Goal: Use online tool/utility: Utilize a website feature to perform a specific function

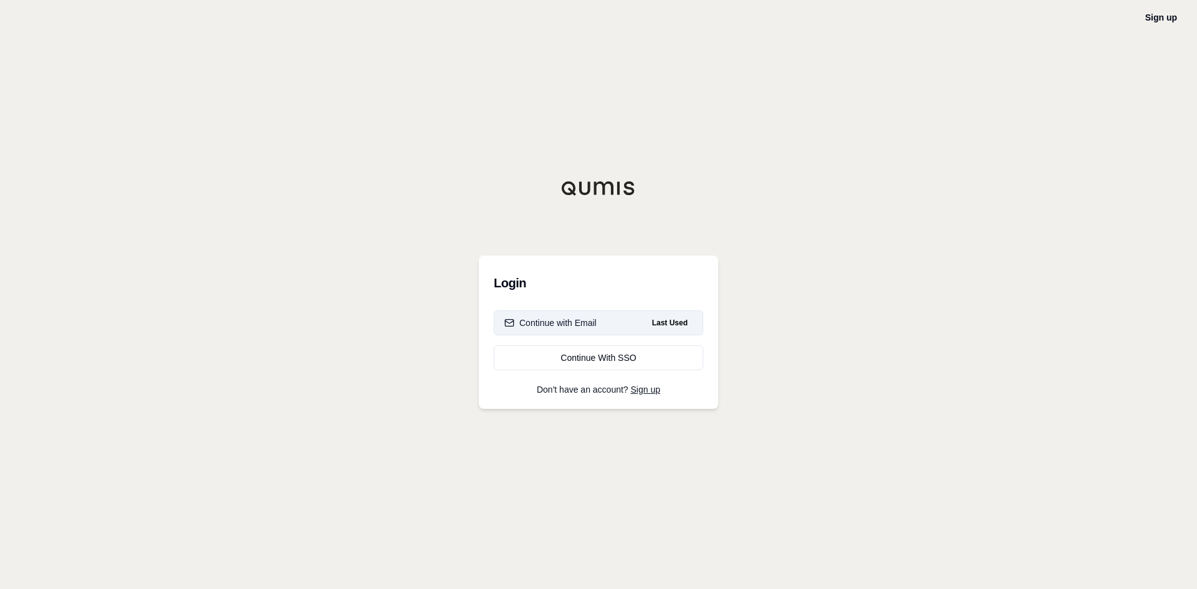
click at [518, 317] on div "Continue with Email" at bounding box center [550, 323] width 92 height 12
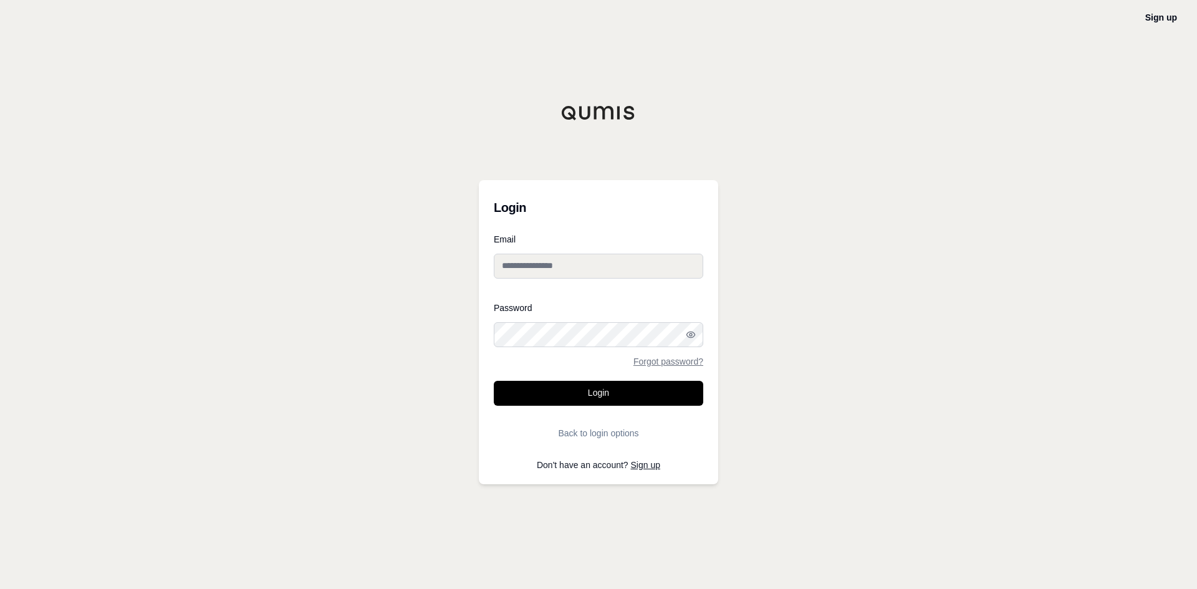
type input "**********"
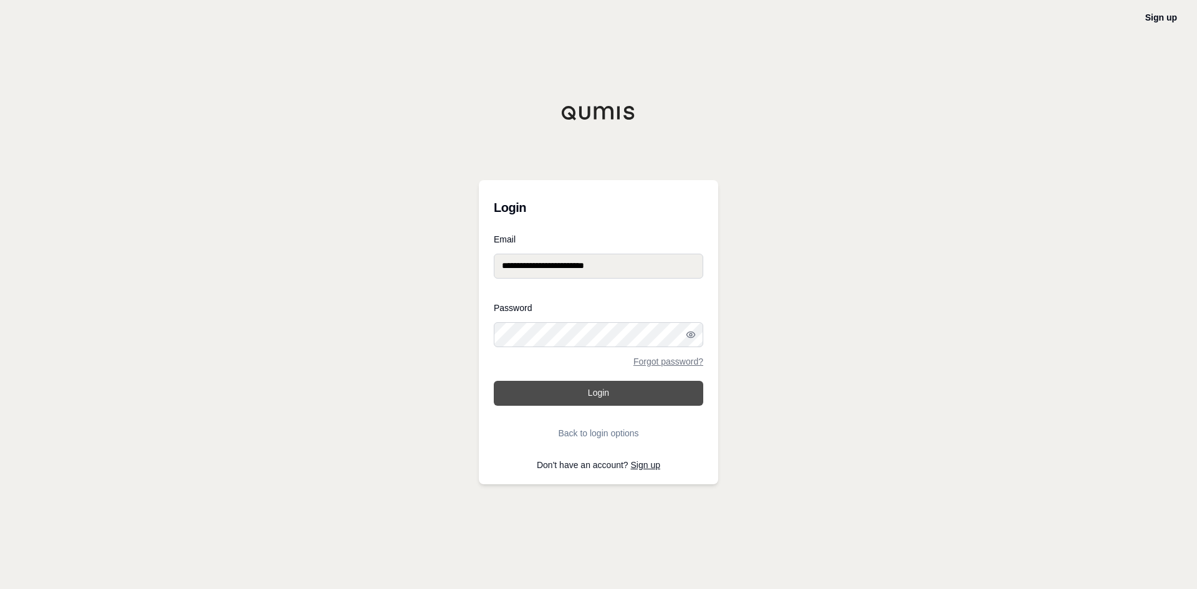
click at [578, 384] on button "Login" at bounding box center [598, 393] width 209 height 25
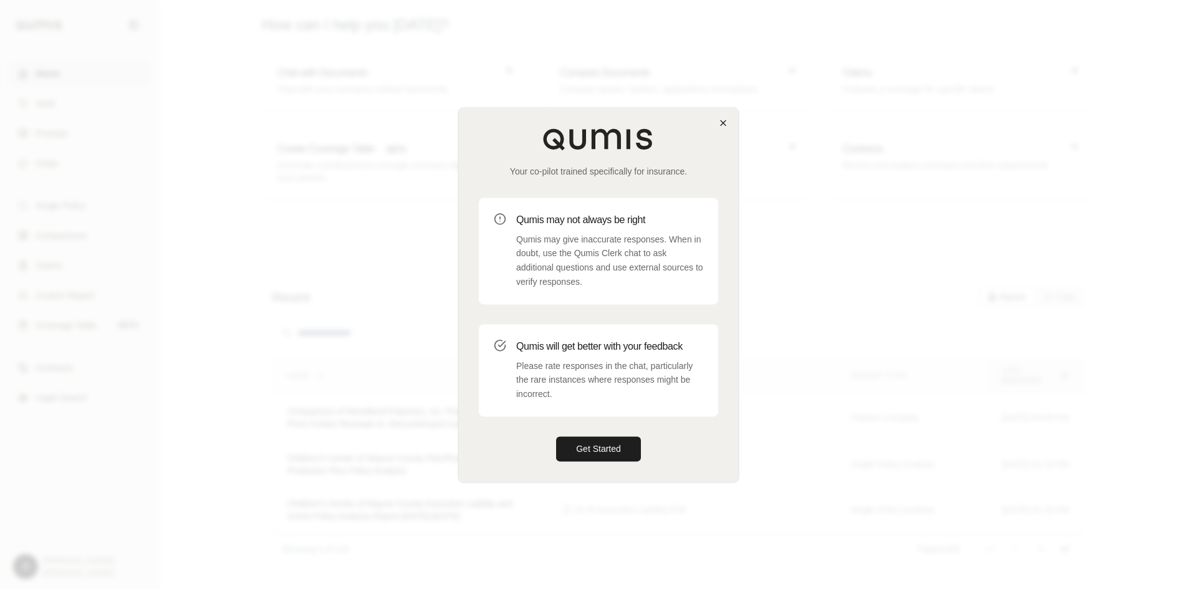
click at [717, 115] on div "Your co-pilot trained specifically for insurance. Qumis may not always be right…" at bounding box center [598, 294] width 279 height 373
click at [721, 122] on icon "button" at bounding box center [723, 123] width 10 height 10
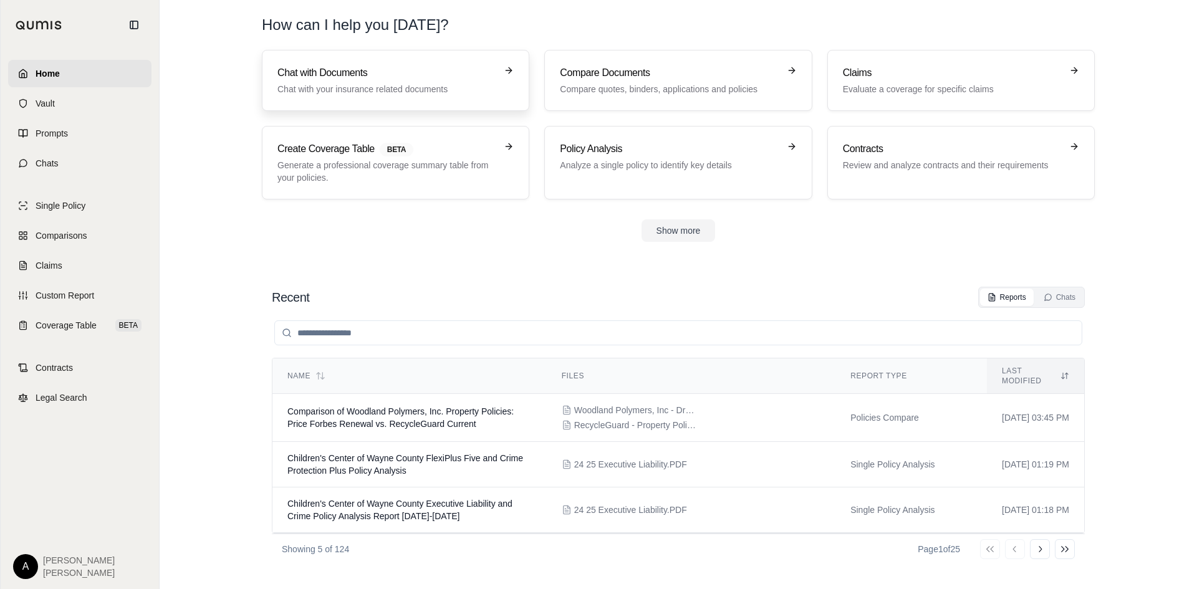
click at [323, 73] on h3 "Chat with Documents" at bounding box center [386, 72] width 219 height 15
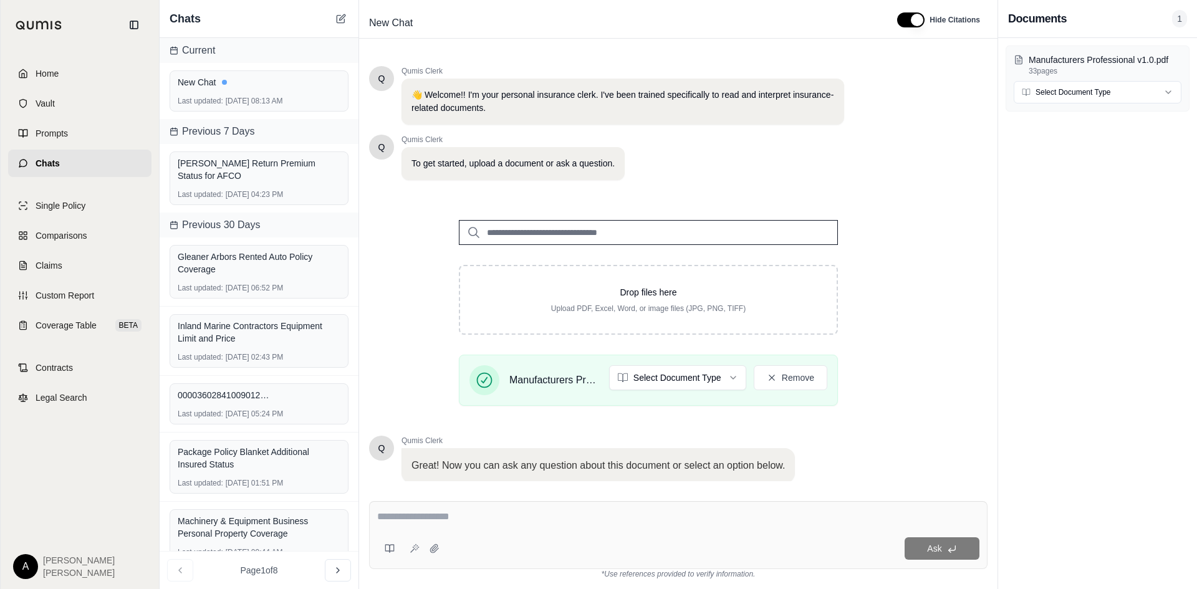
scroll to position [84, 0]
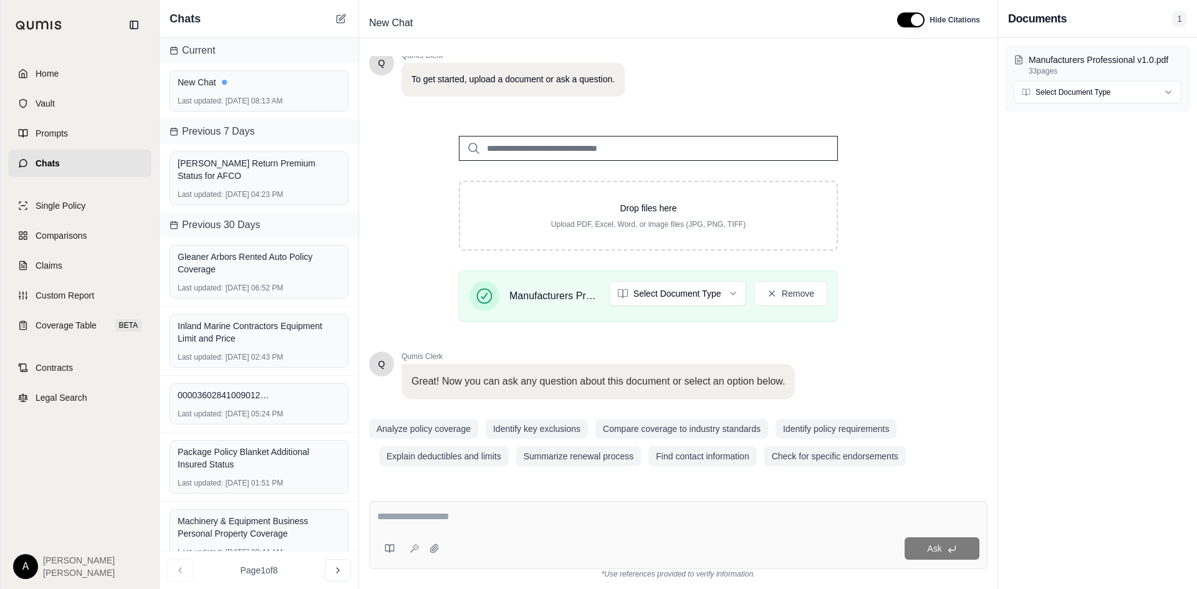
click at [424, 524] on div at bounding box center [678, 518] width 602 height 19
click at [426, 512] on textarea at bounding box center [678, 516] width 602 height 15
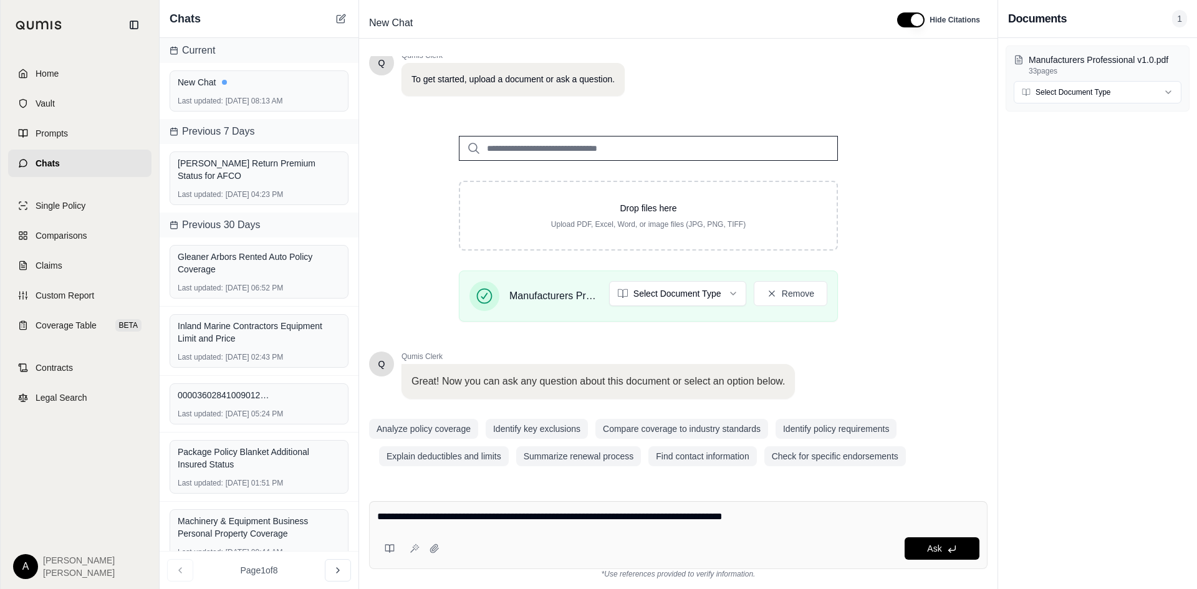
type textarea "**********"
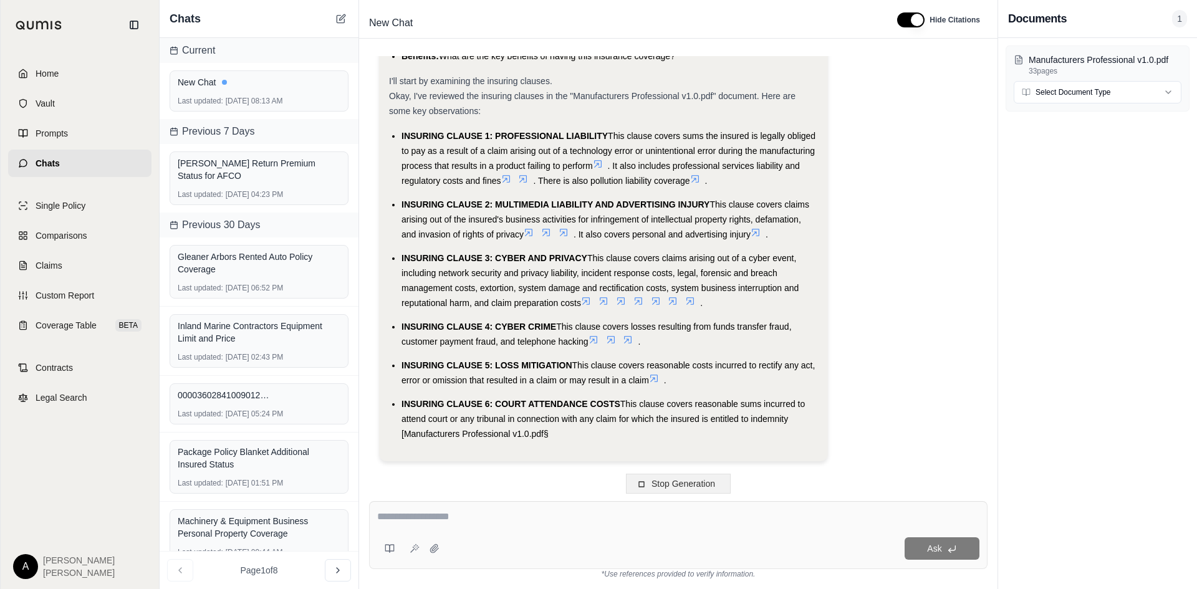
click at [706, 484] on span "Stop Generation" at bounding box center [683, 484] width 64 height 10
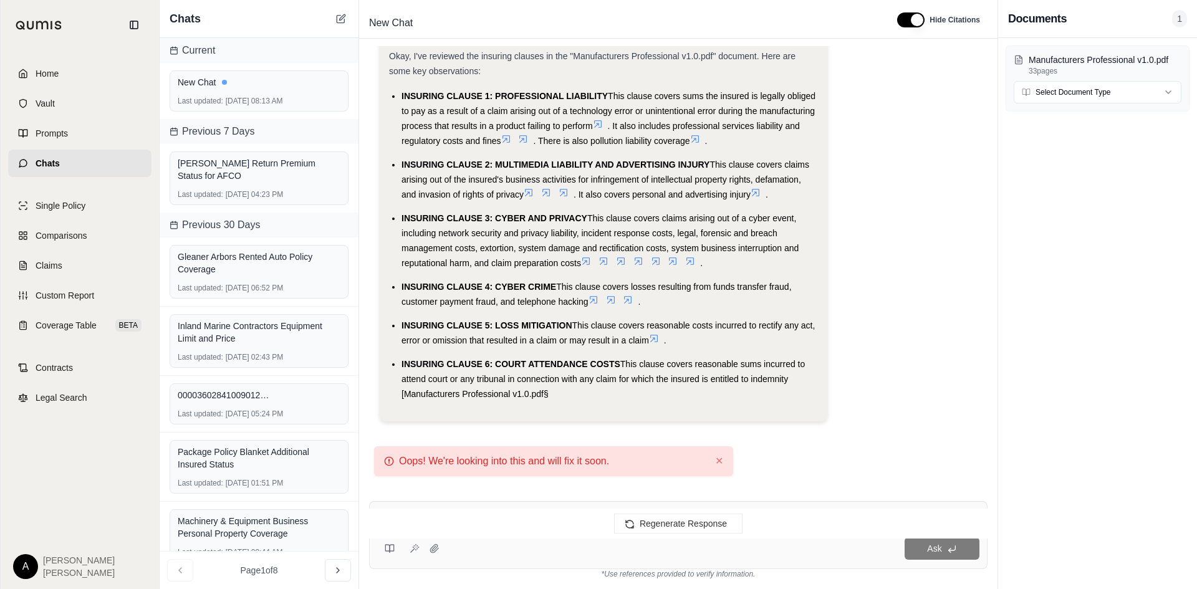
click at [790, 471] on div "I am giving an update to our marketing staff on this product. Can you check an …" at bounding box center [678, 268] width 638 height 445
click at [649, 528] on span "Regenerate Response" at bounding box center [682, 524] width 87 height 10
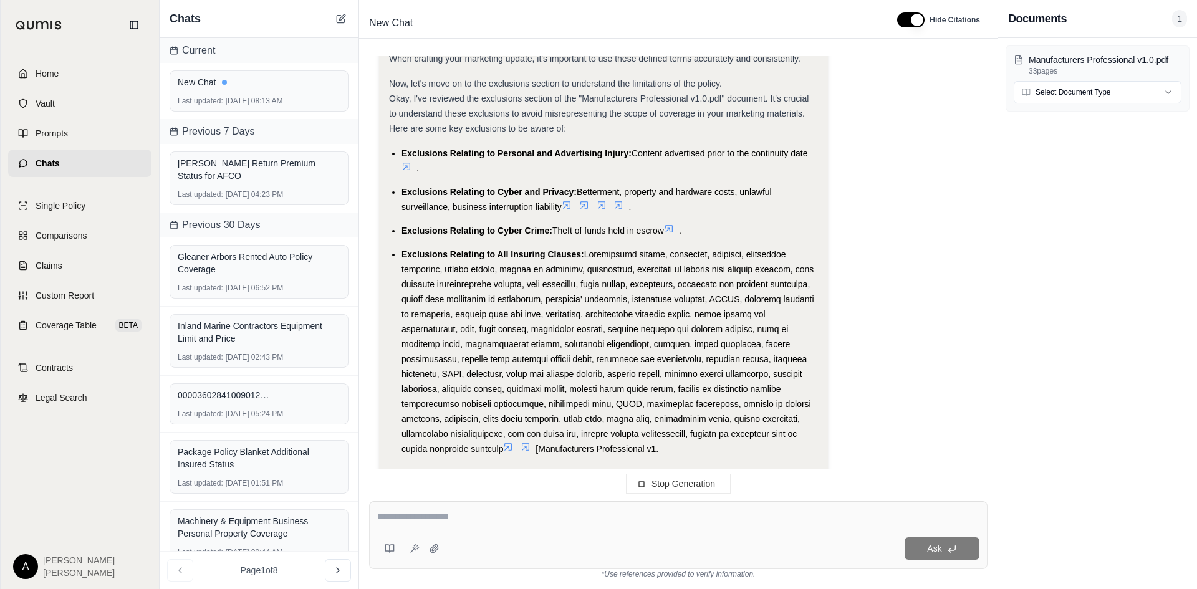
scroll to position [1750, 0]
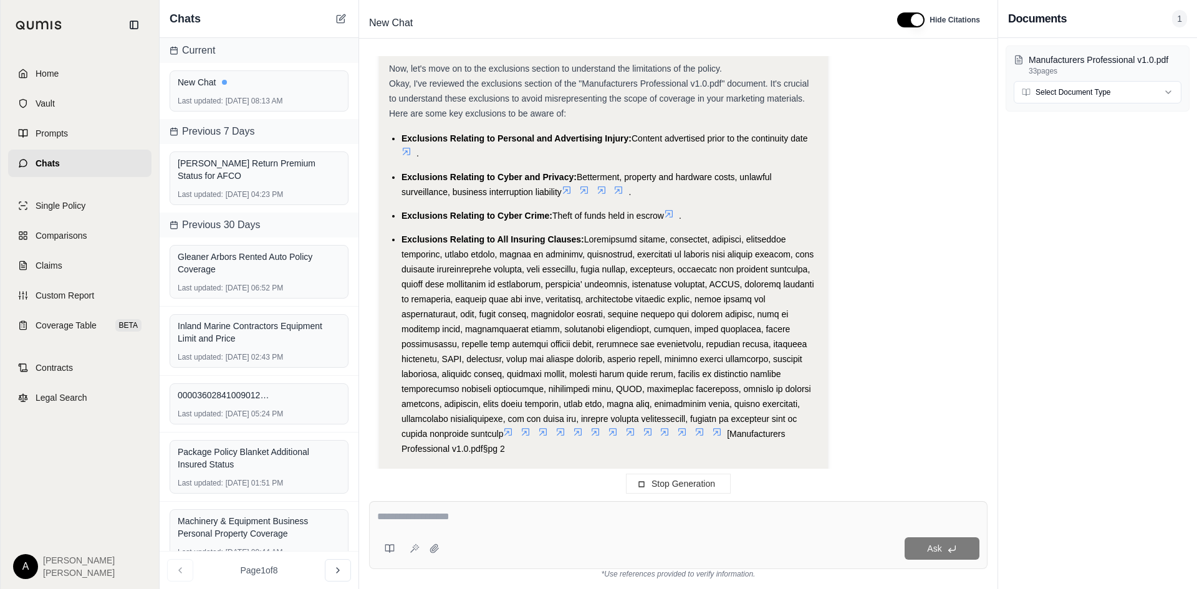
click at [535, 526] on div at bounding box center [678, 518] width 602 height 19
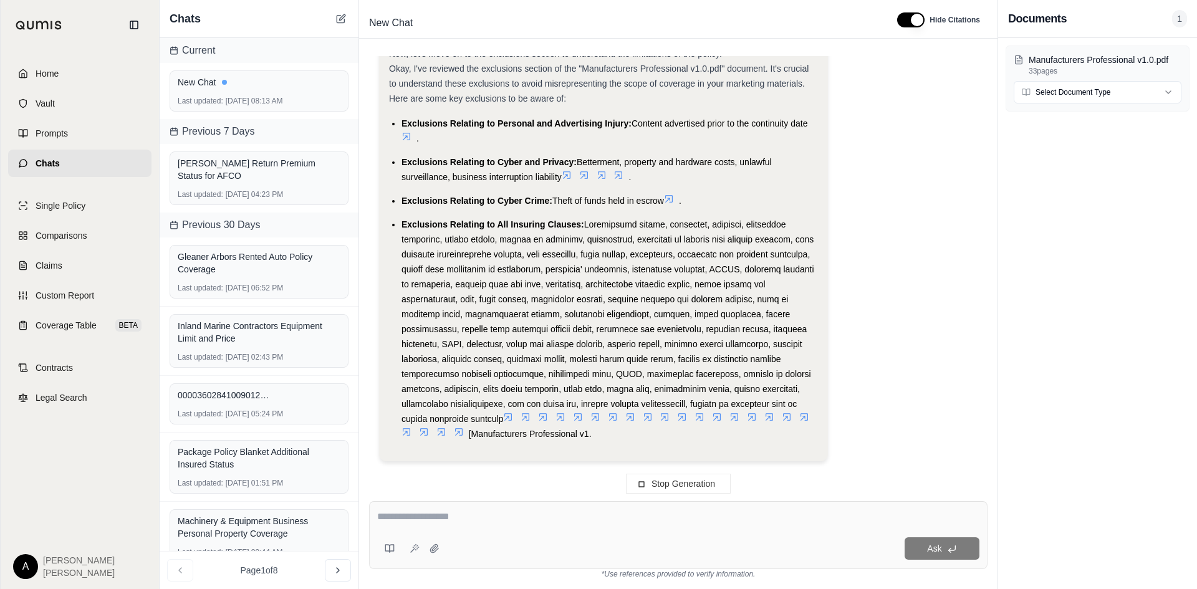
click at [505, 518] on textarea at bounding box center [678, 516] width 602 height 15
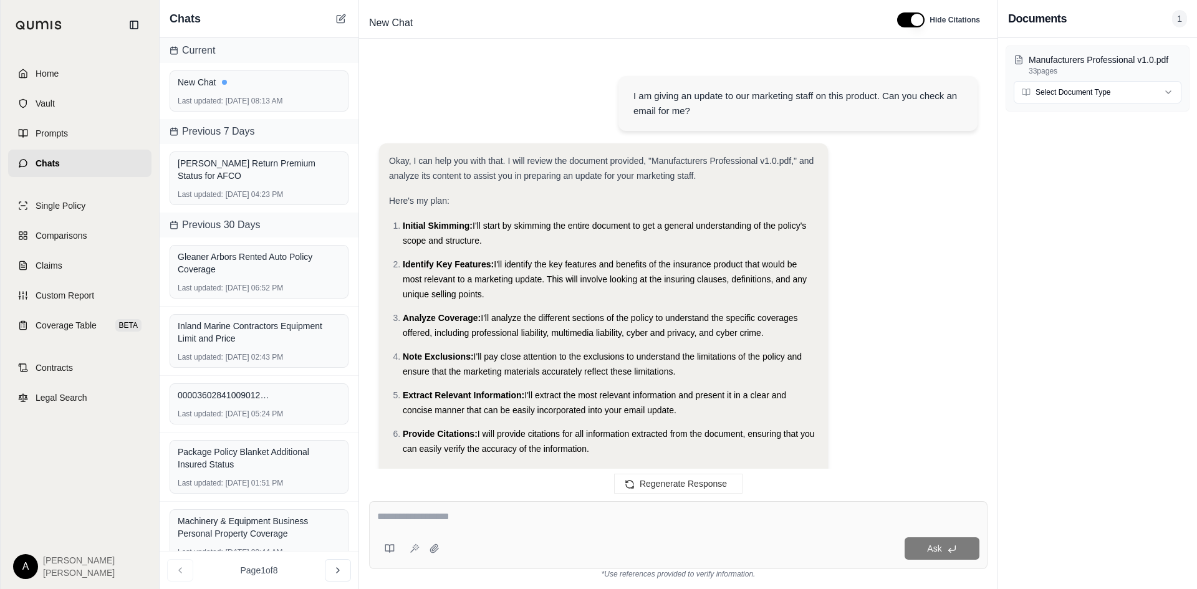
scroll to position [3277, 0]
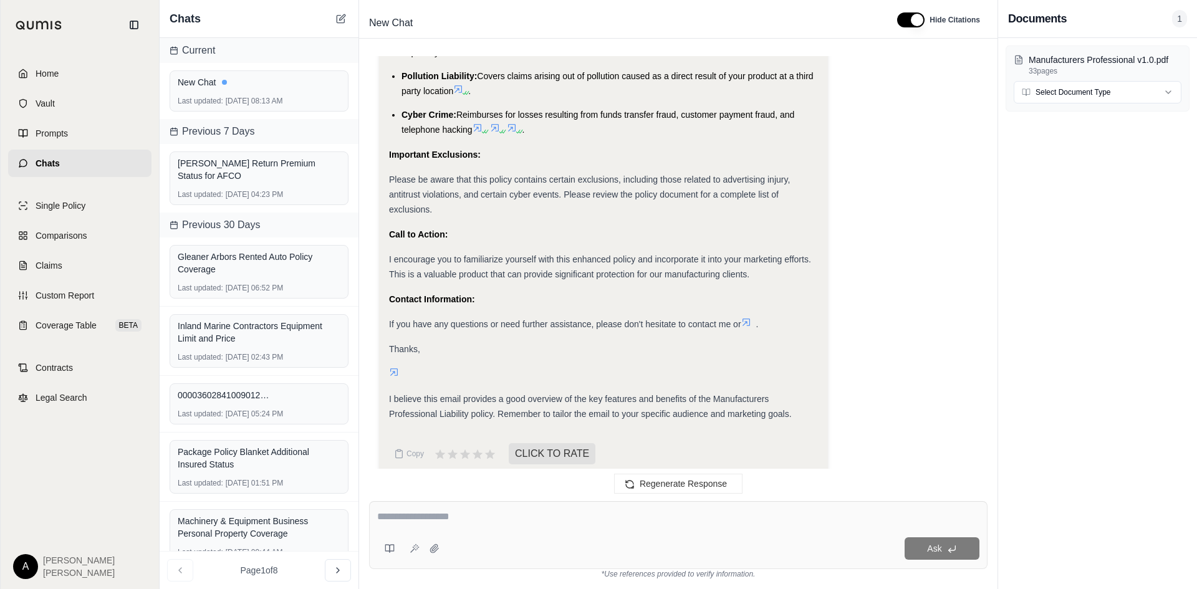
type textarea "**********"
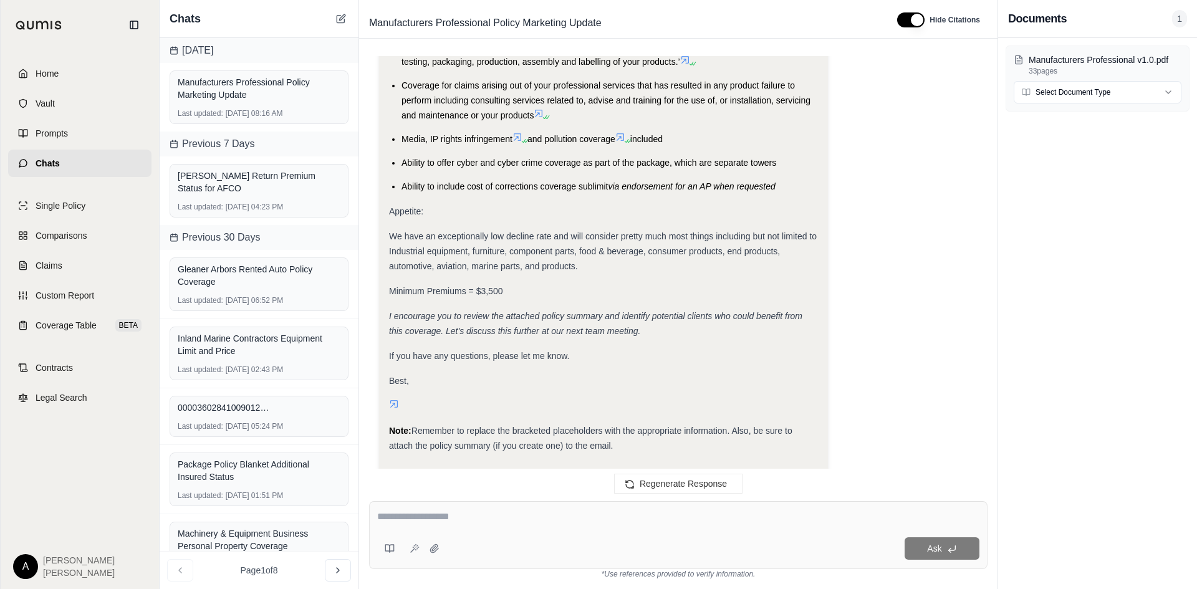
scroll to position [7636, 0]
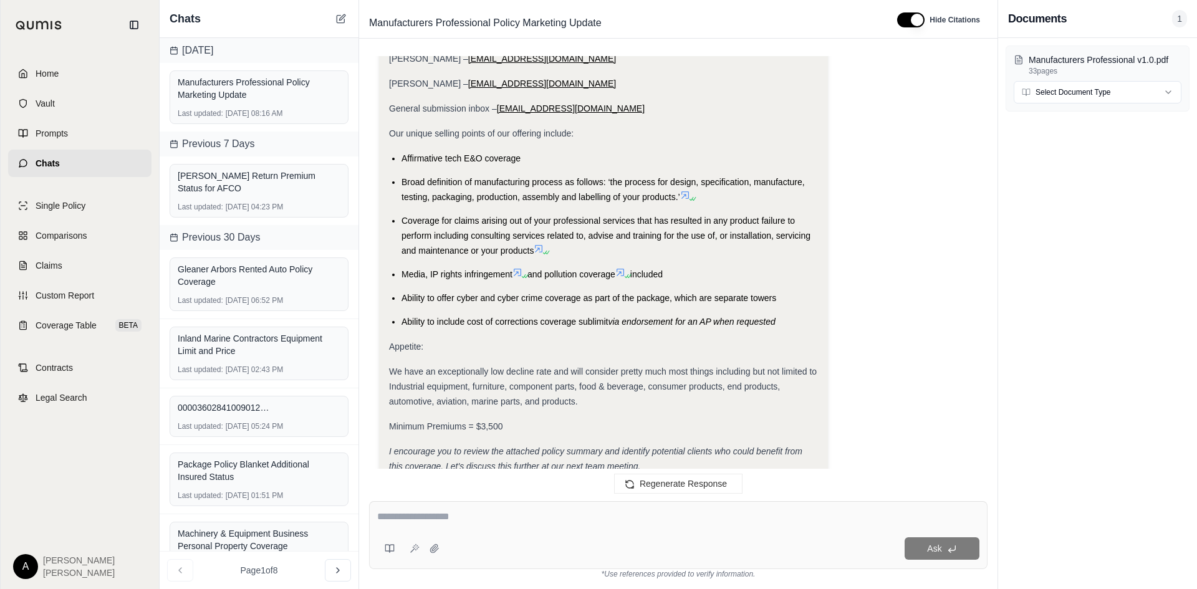
scroll to position [7512, 0]
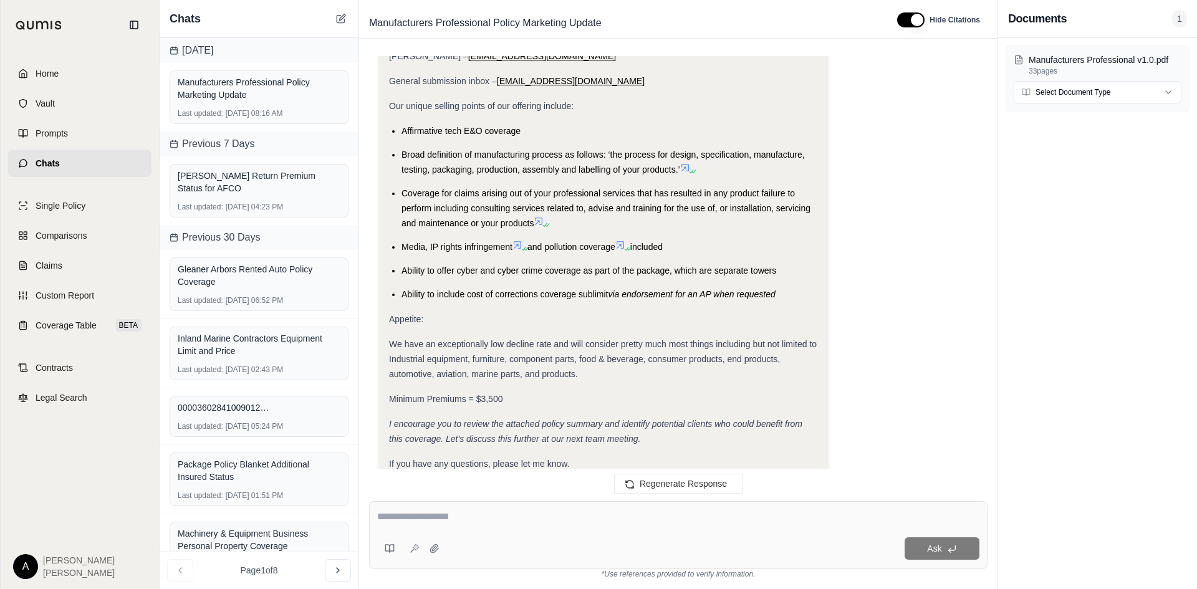
click at [553, 459] on span "If you have any questions, please let me know." at bounding box center [479, 464] width 181 height 10
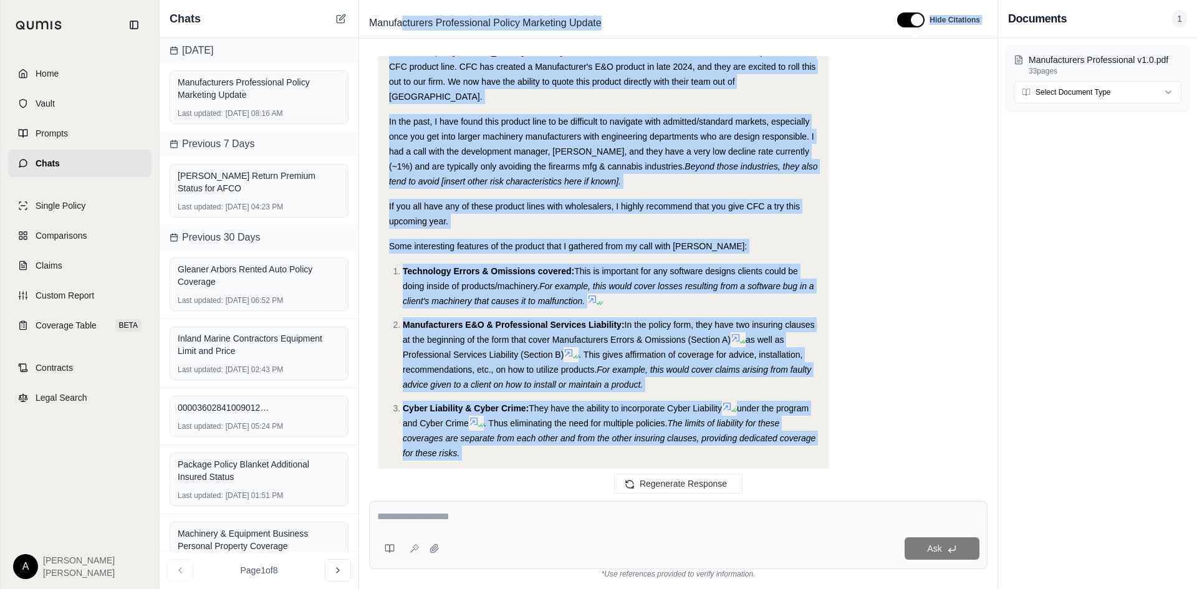
scroll to position [6722, 0]
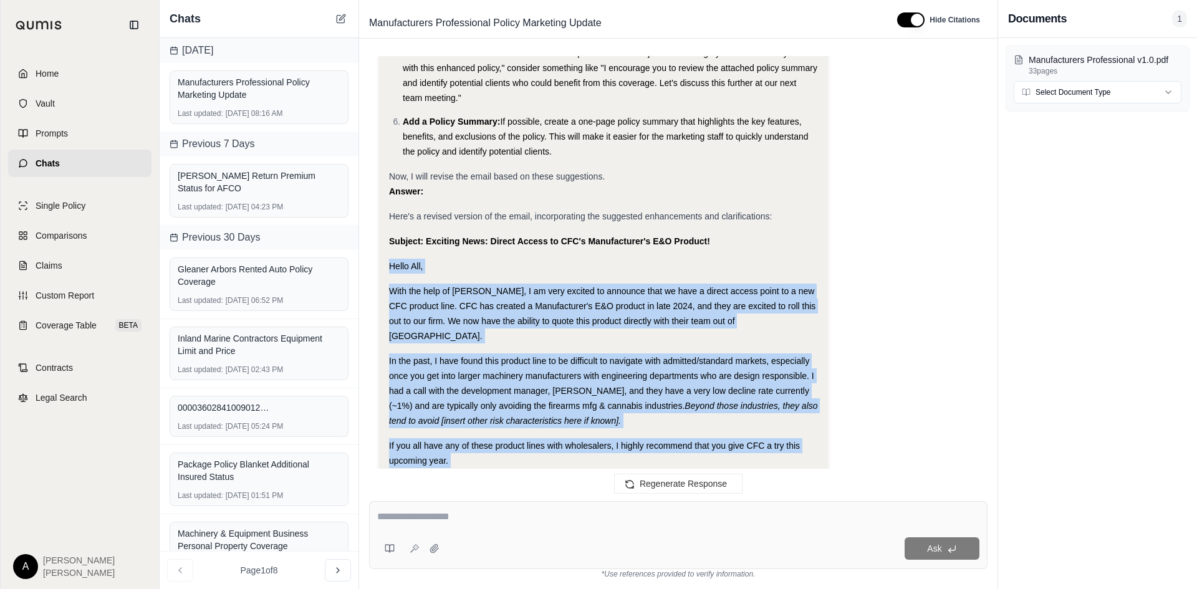
drag, startPoint x: 425, startPoint y: 401, endPoint x: 375, endPoint y: 255, distance: 154.3
click at [375, 255] on div "I am giving an update to our marketing staff on this product. Can you check an …" at bounding box center [678, 268] width 618 height 425
copy div "Hello All, With the help of [PERSON_NAME], I am very excited to announce that w…"
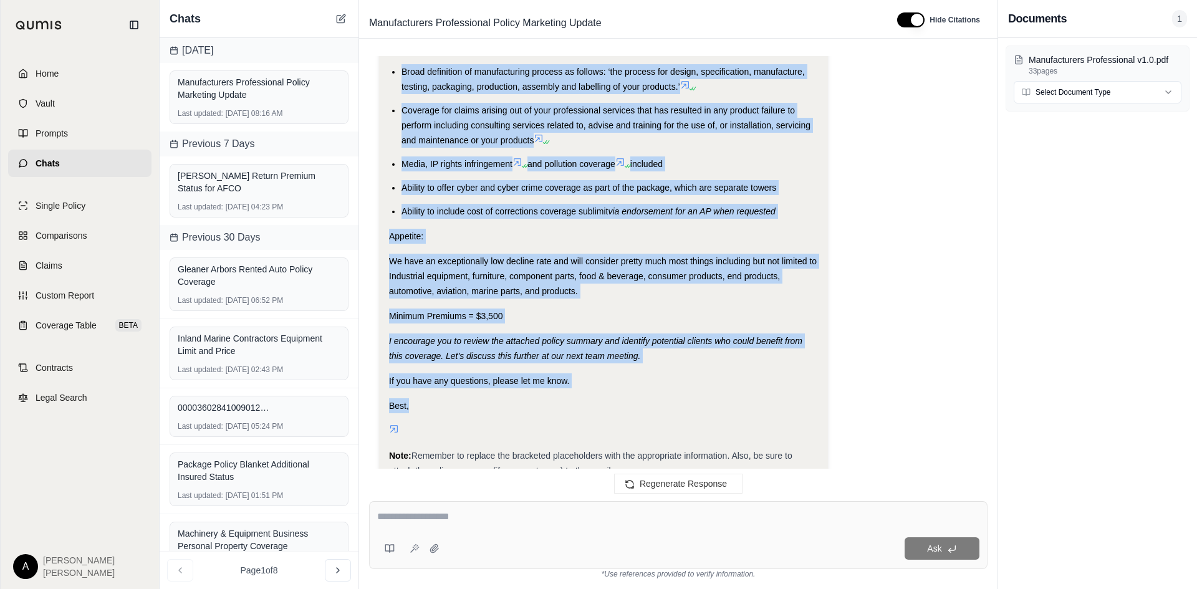
scroll to position [7636, 0]
